Goal: Contribute content: Contribute content

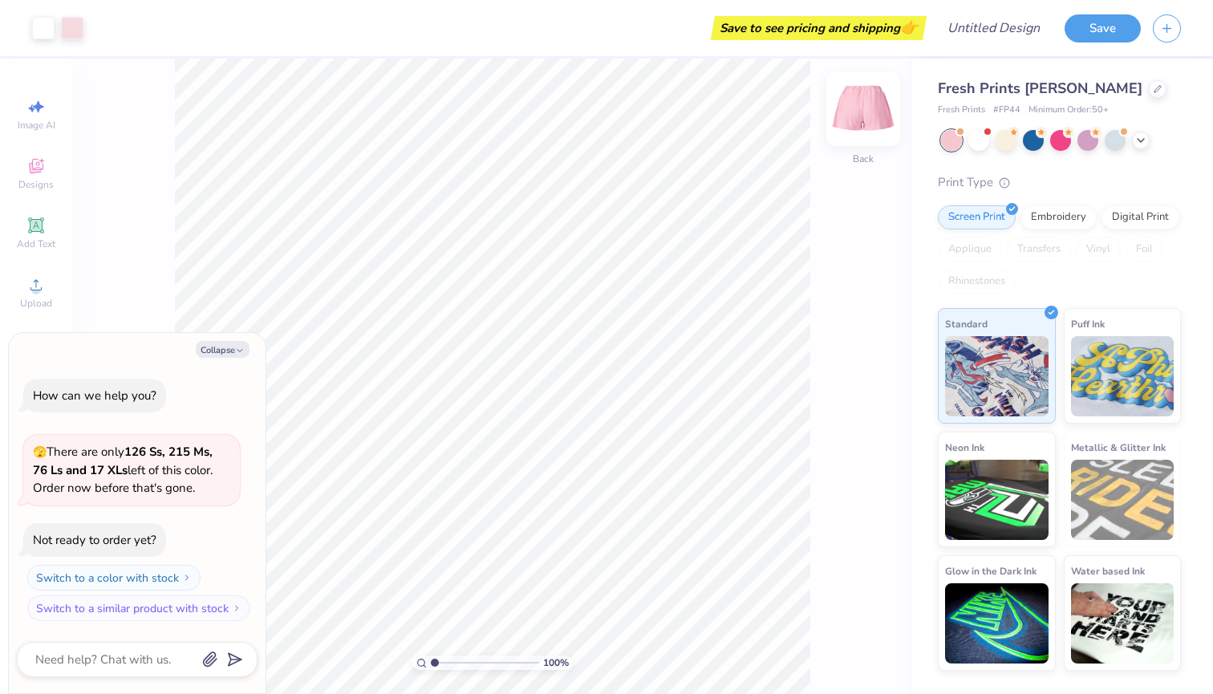
click at [862, 121] on img at bounding box center [863, 109] width 64 height 64
click at [226, 347] on button "Collapse" at bounding box center [223, 349] width 54 height 17
type textarea "x"
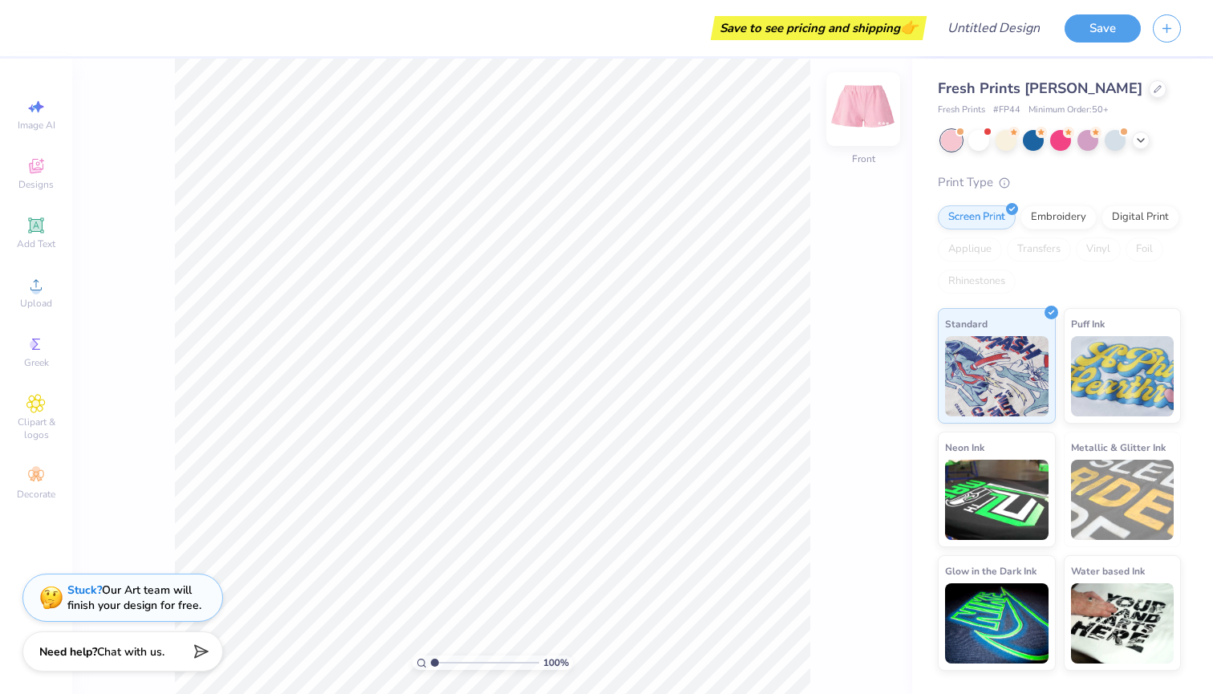
click at [864, 115] on img at bounding box center [863, 109] width 64 height 64
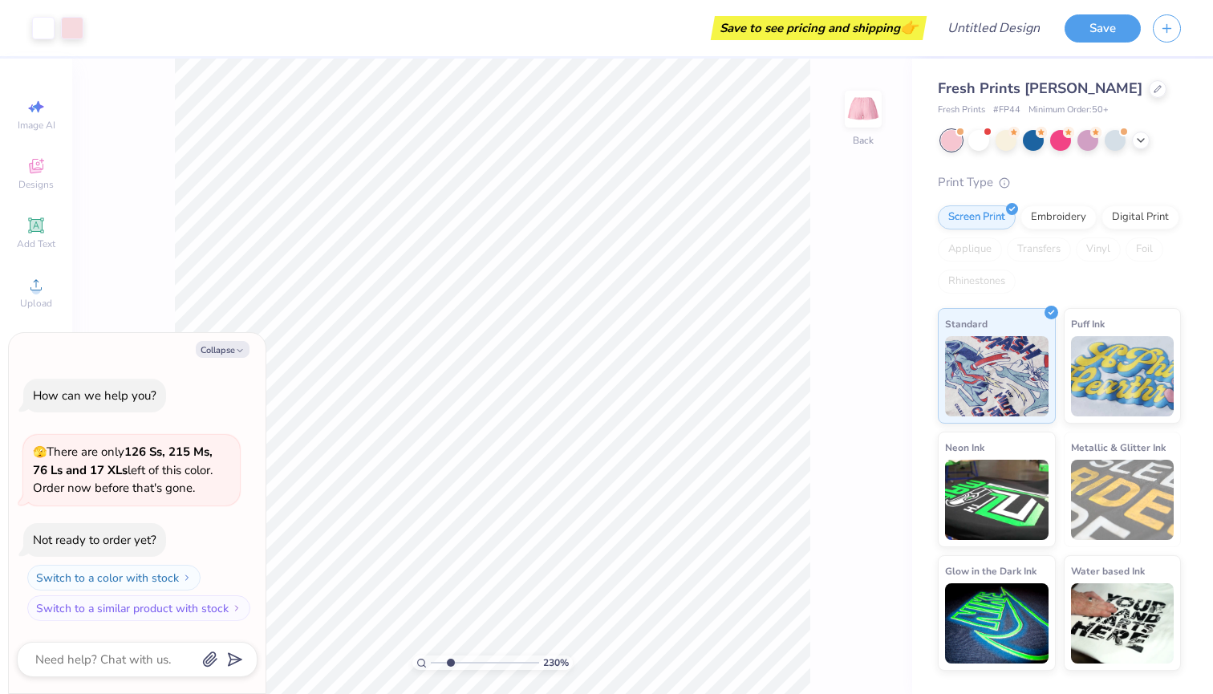
type input "2.53"
drag, startPoint x: 433, startPoint y: 667, endPoint x: 451, endPoint y: 667, distance: 17.7
click at [451, 667] on input "range" at bounding box center [485, 662] width 108 height 14
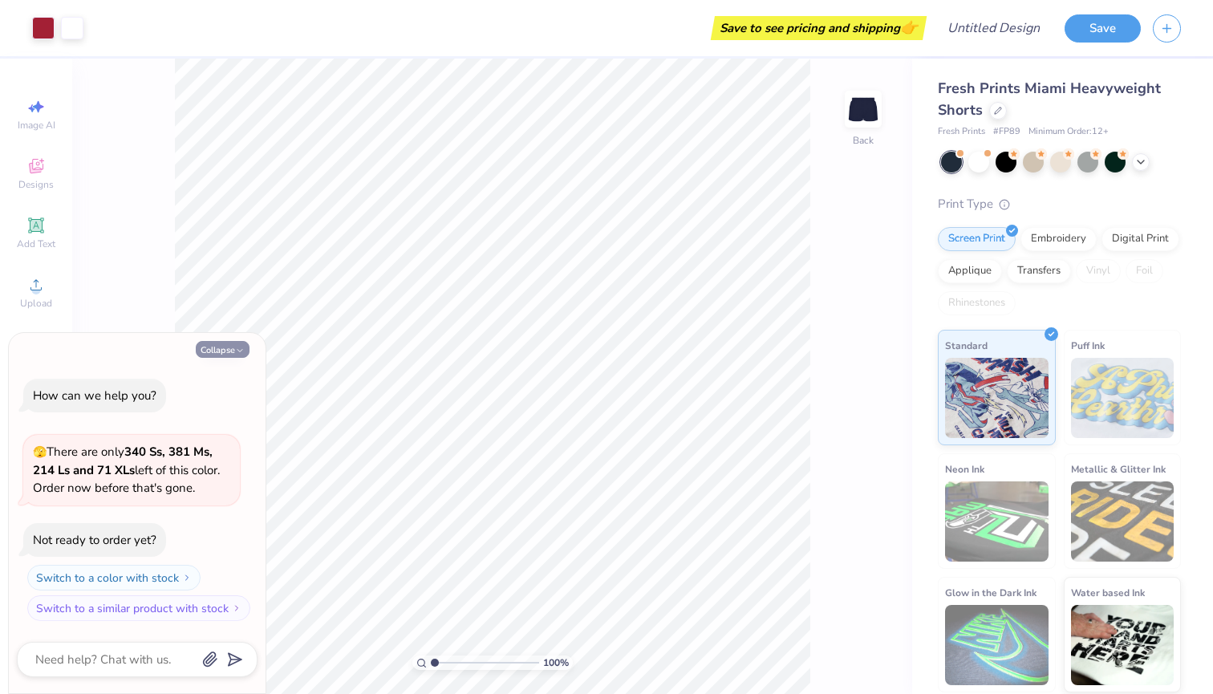
click at [209, 354] on button "Collapse" at bounding box center [223, 349] width 54 height 17
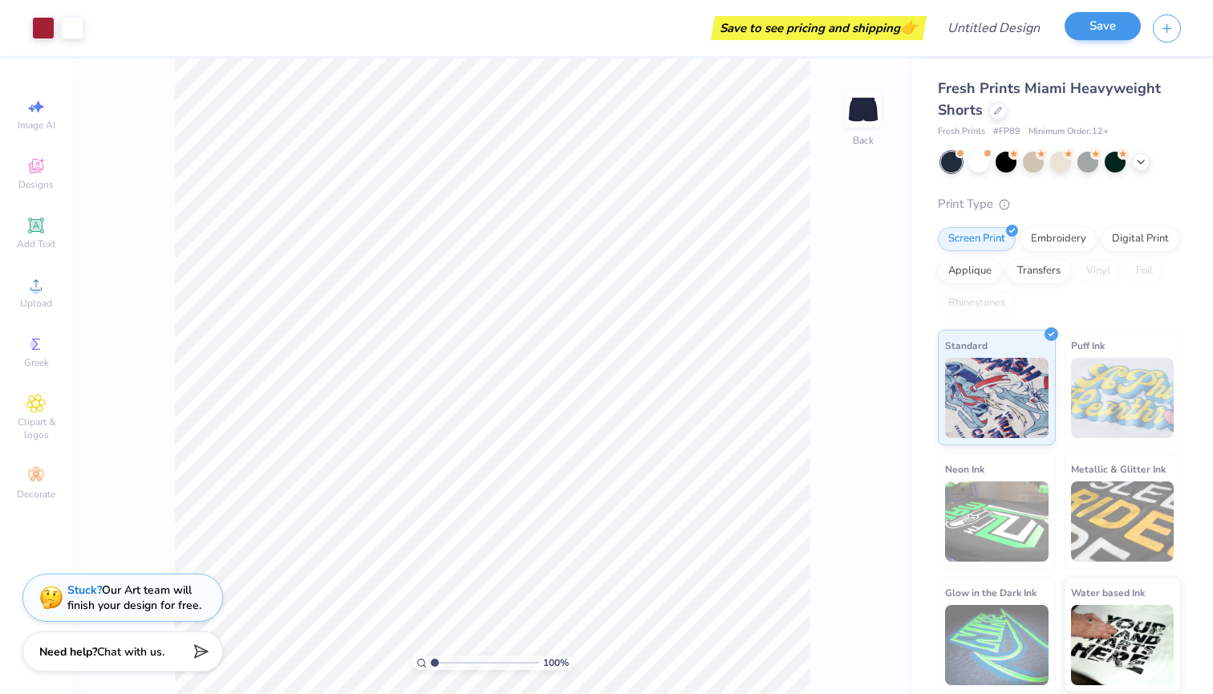
click at [1101, 26] on button "Save" at bounding box center [1103, 26] width 76 height 28
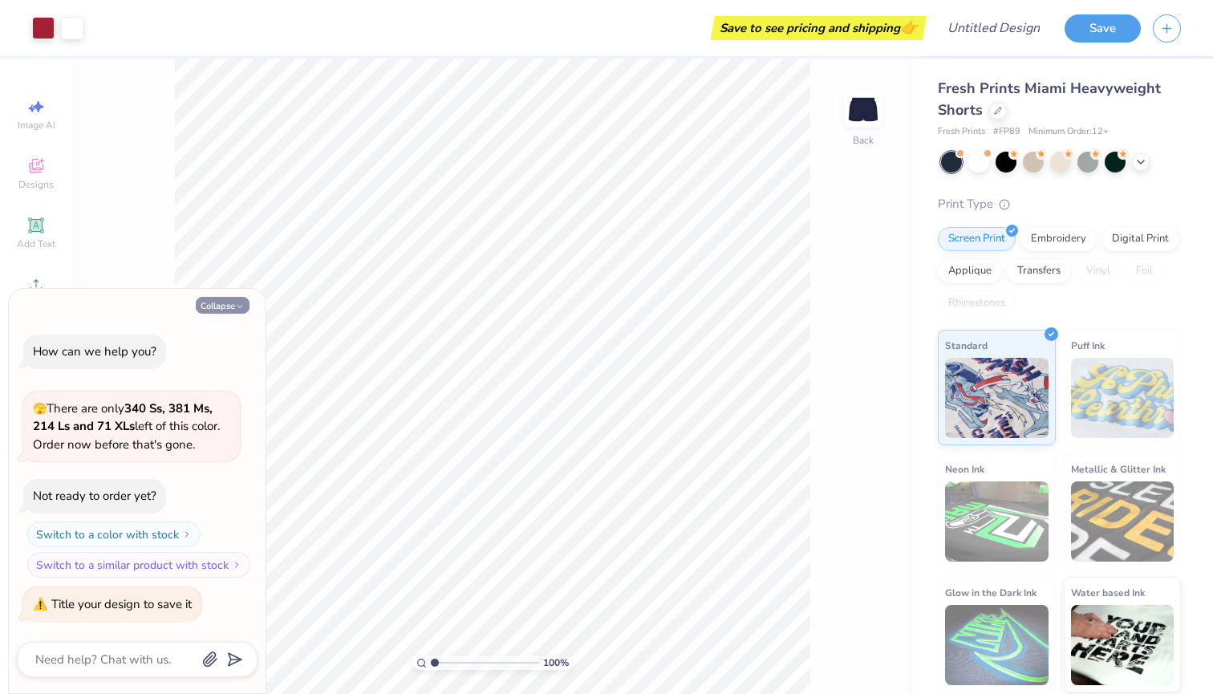
click at [223, 306] on button "Collapse" at bounding box center [223, 305] width 54 height 17
type textarea "x"
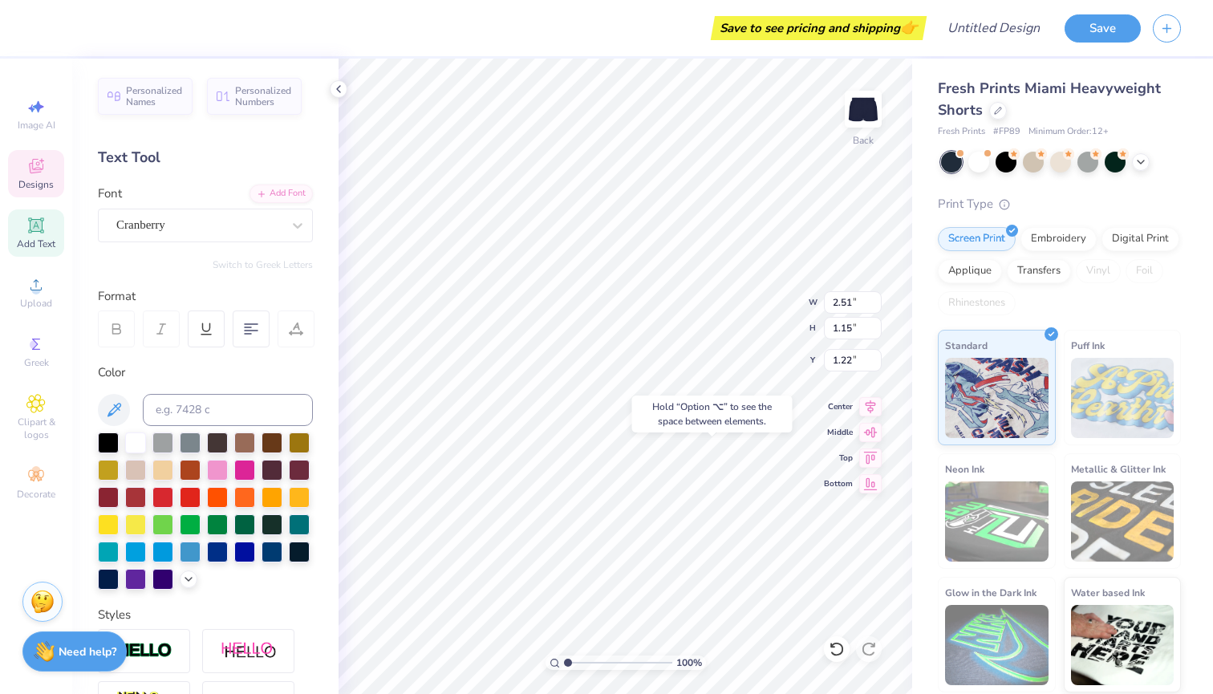
type input "6.51"
click at [213, 473] on div at bounding box center [217, 468] width 21 height 21
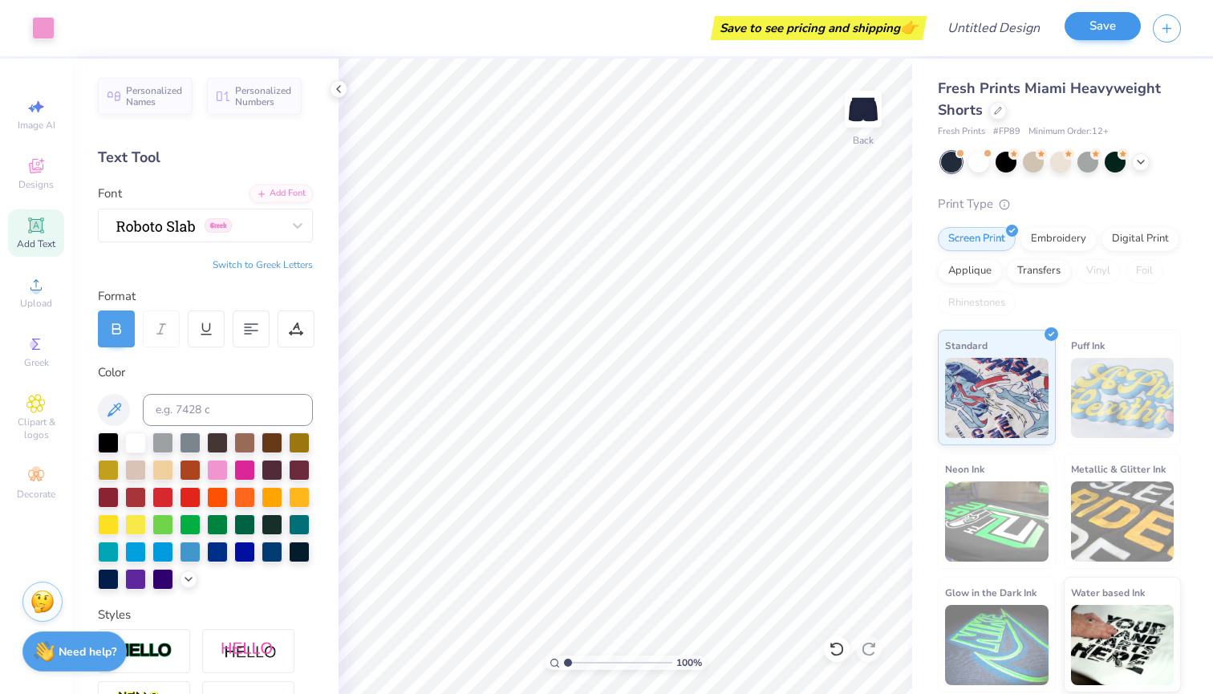
click at [1114, 30] on button "Save" at bounding box center [1103, 26] width 76 height 28
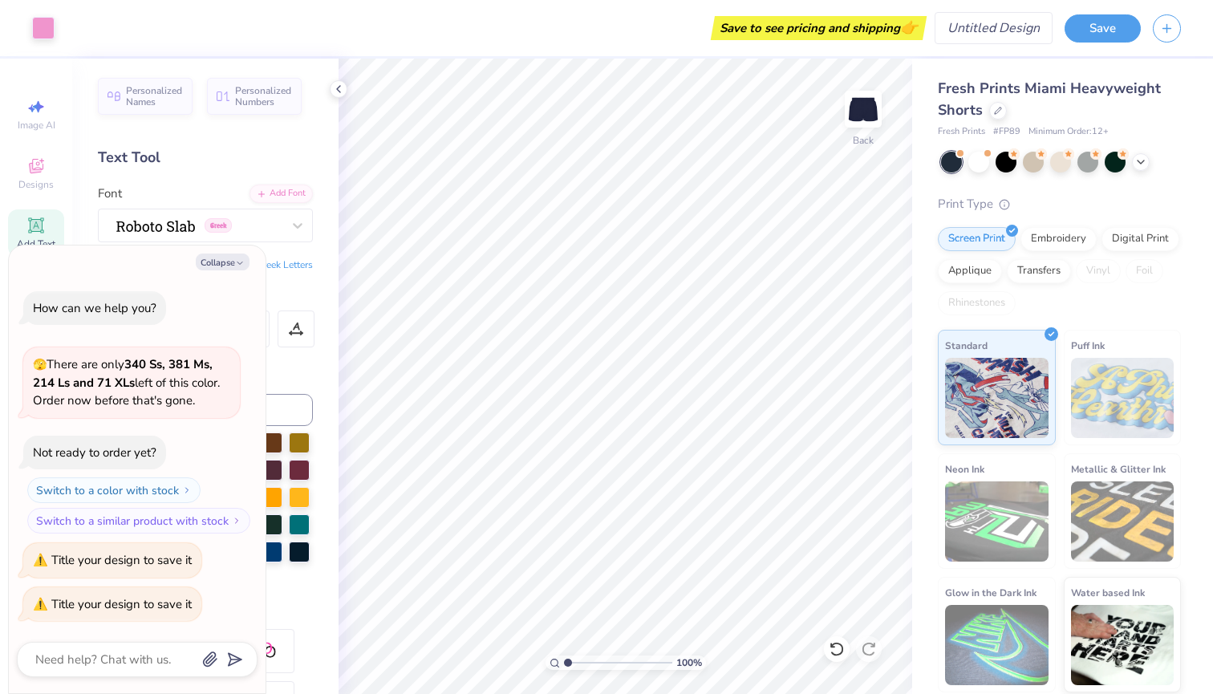
type textarea "x"
click at [1009, 23] on input "Design Title" at bounding box center [1013, 28] width 79 height 32
type input "g"
type textarea "x"
type input "gf"
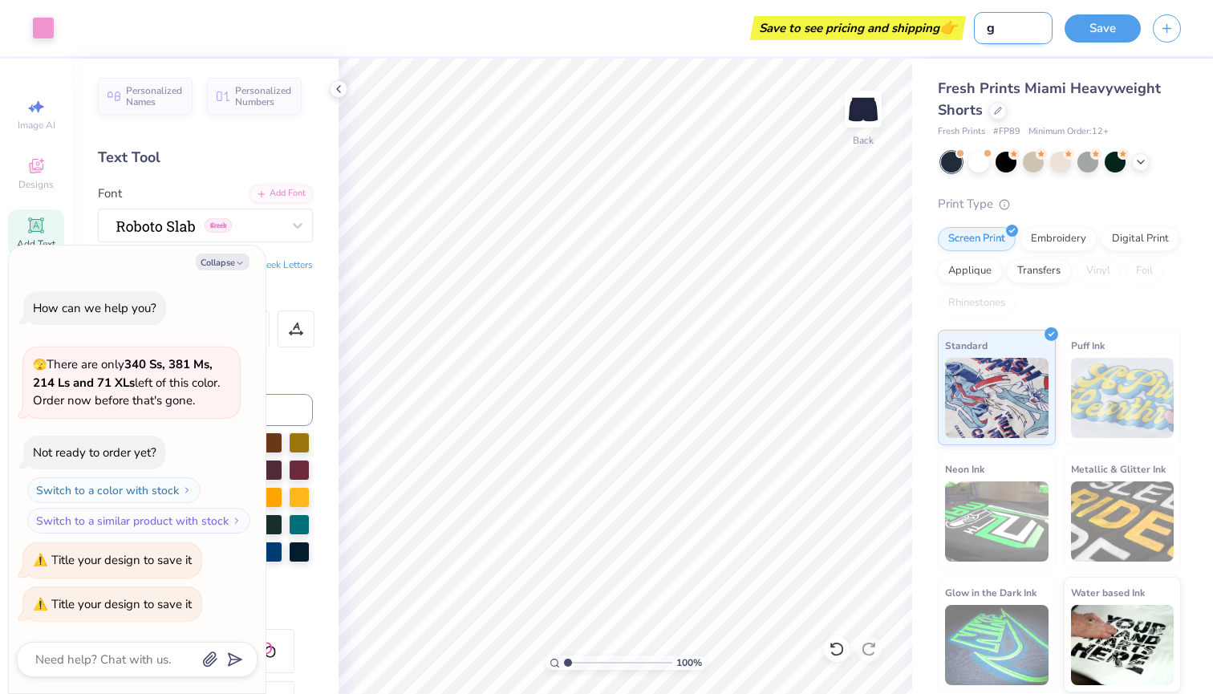
type textarea "x"
type input "gfb"
type textarea "x"
type input "gfb"
click at [1097, 29] on button "Save" at bounding box center [1103, 26] width 76 height 28
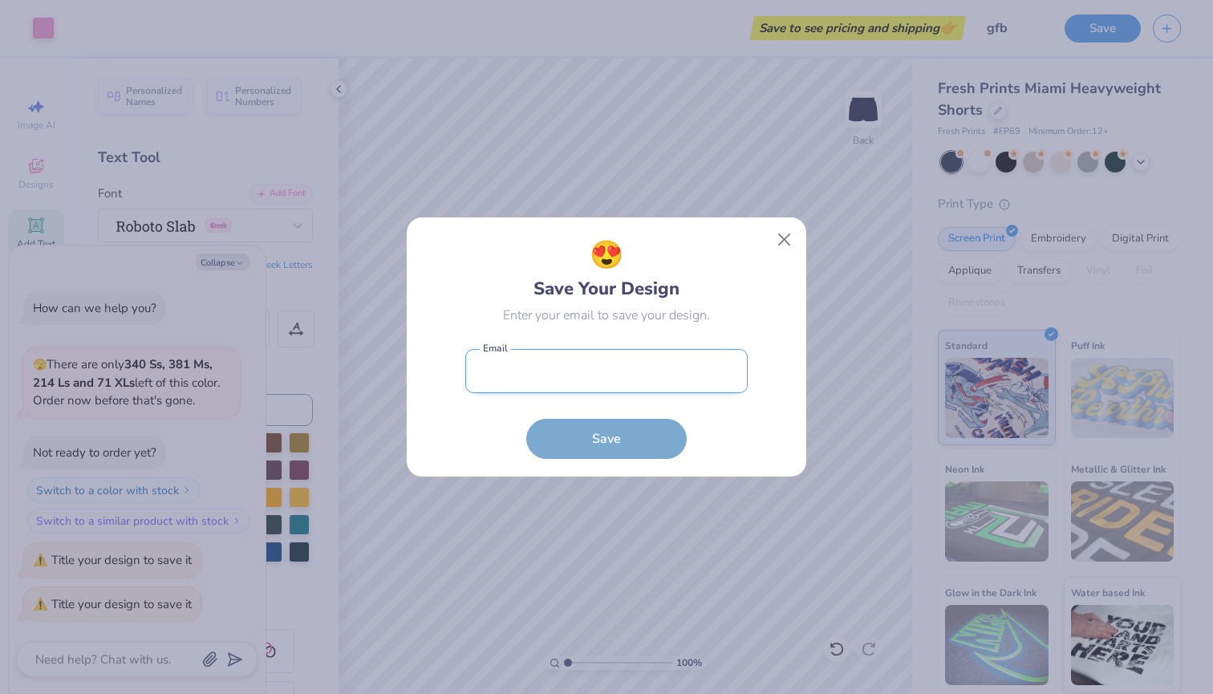
click at [642, 361] on input "email" at bounding box center [606, 371] width 282 height 44
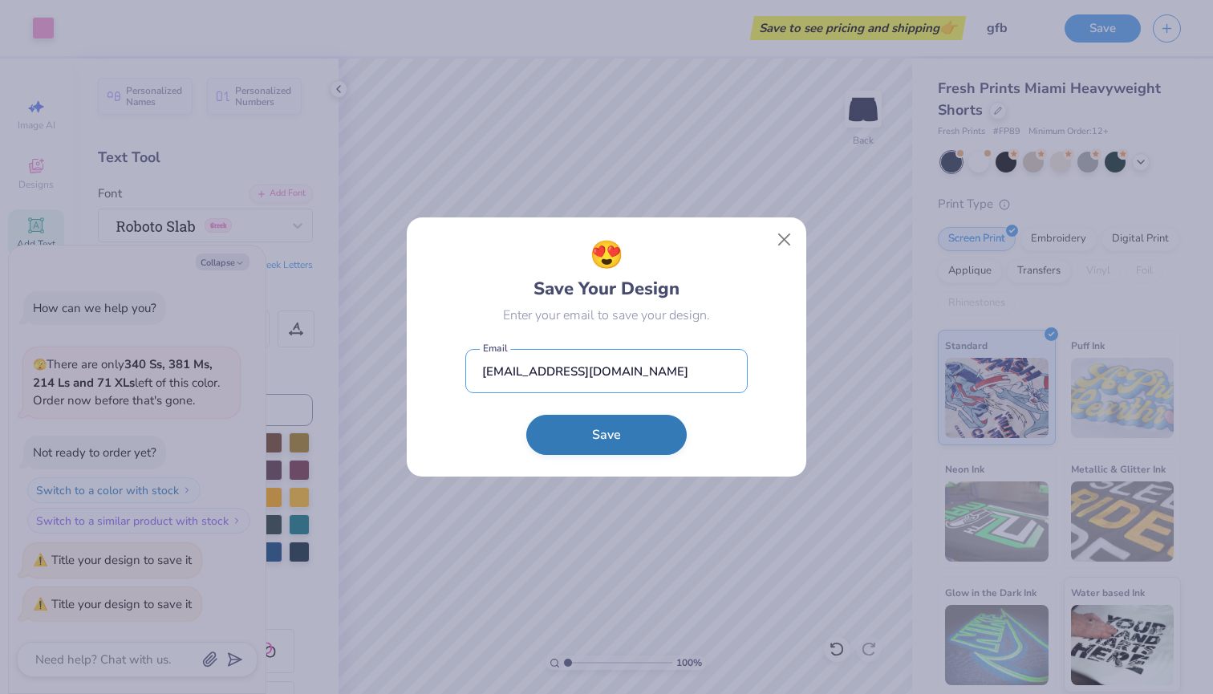
type input "dehnava@icloud.com"
click at [612, 443] on button "Save" at bounding box center [606, 435] width 160 height 40
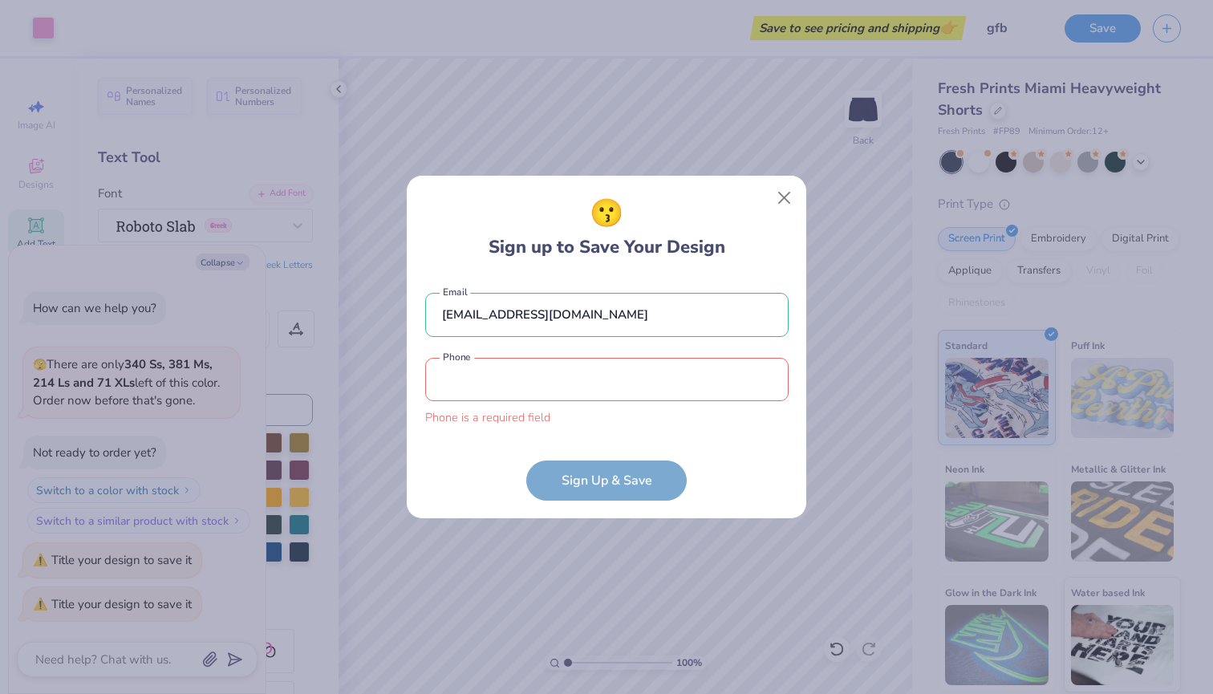
click at [586, 488] on div "😗 Sign up to Save Your Design dehnava@icloud.com Email Phone is a required fiel…" at bounding box center [607, 347] width 400 height 343
click at [779, 205] on button "Close" at bounding box center [784, 197] width 30 height 30
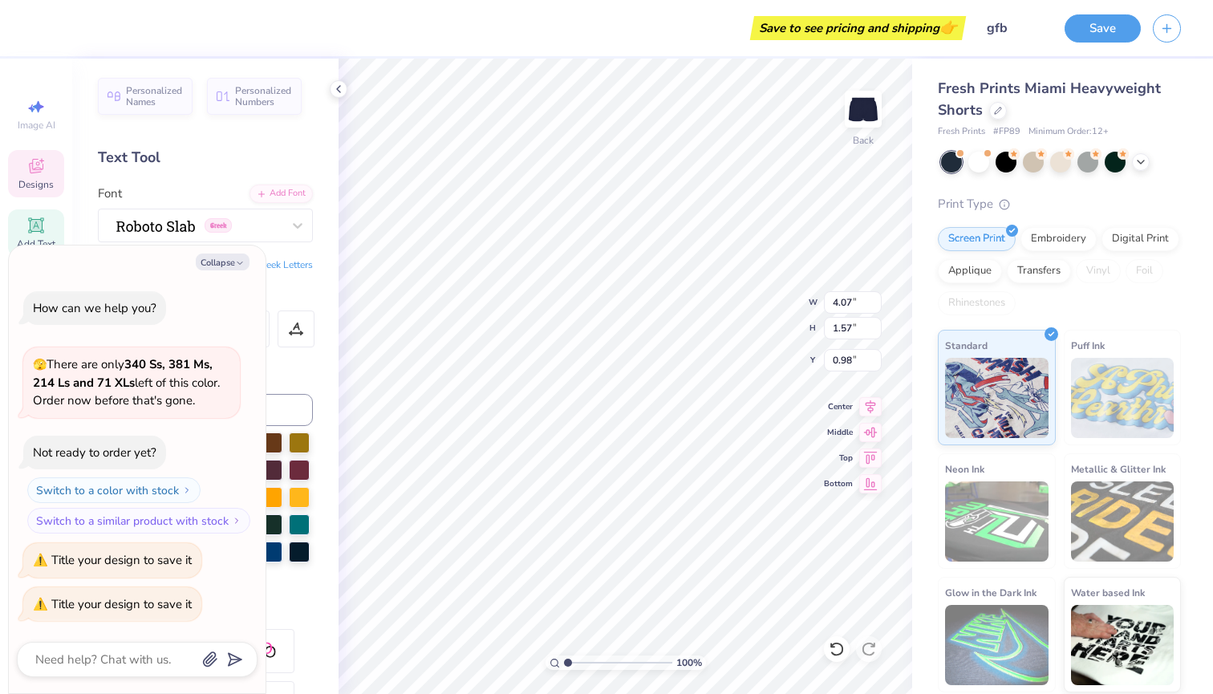
type textarea "x"
